Goal: Transaction & Acquisition: Purchase product/service

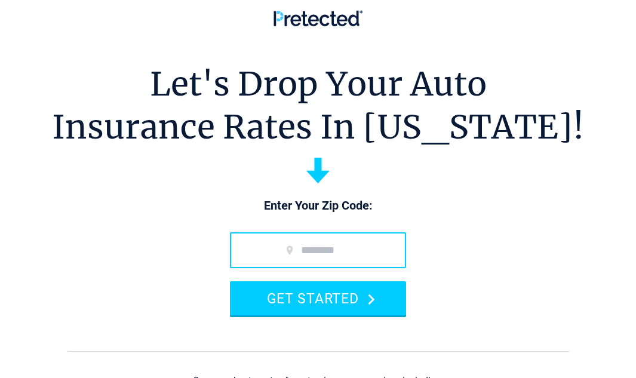
click at [300, 244] on input "zip code" at bounding box center [318, 250] width 176 height 36
type input "*****"
click at [230, 281] on button "GET STARTED" at bounding box center [318, 298] width 176 height 34
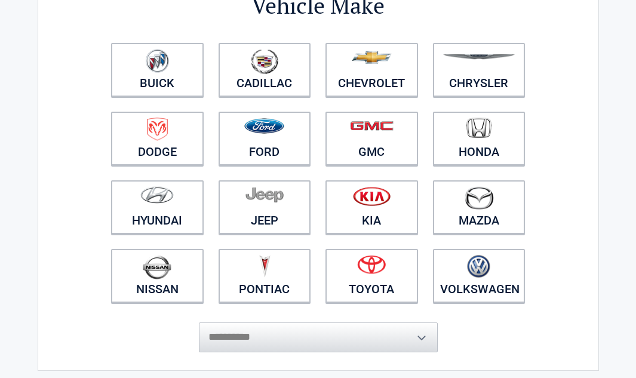
scroll to position [100, 0]
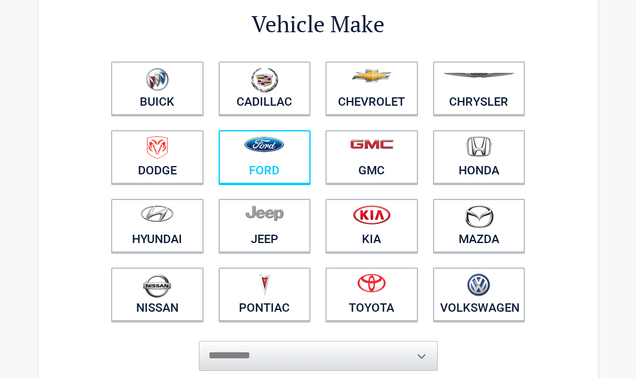
click at [295, 145] on figure at bounding box center [265, 149] width 78 height 27
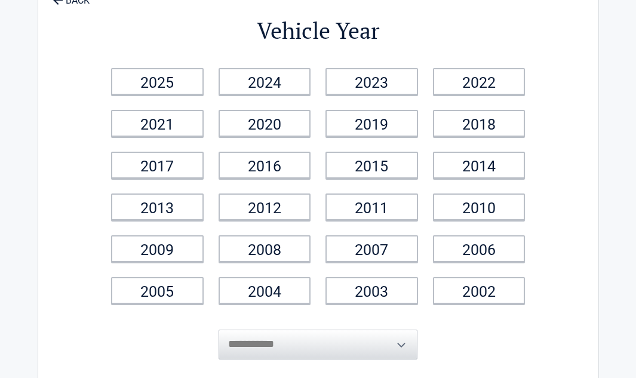
scroll to position [76, 0]
